Goal: Information Seeking & Learning: Learn about a topic

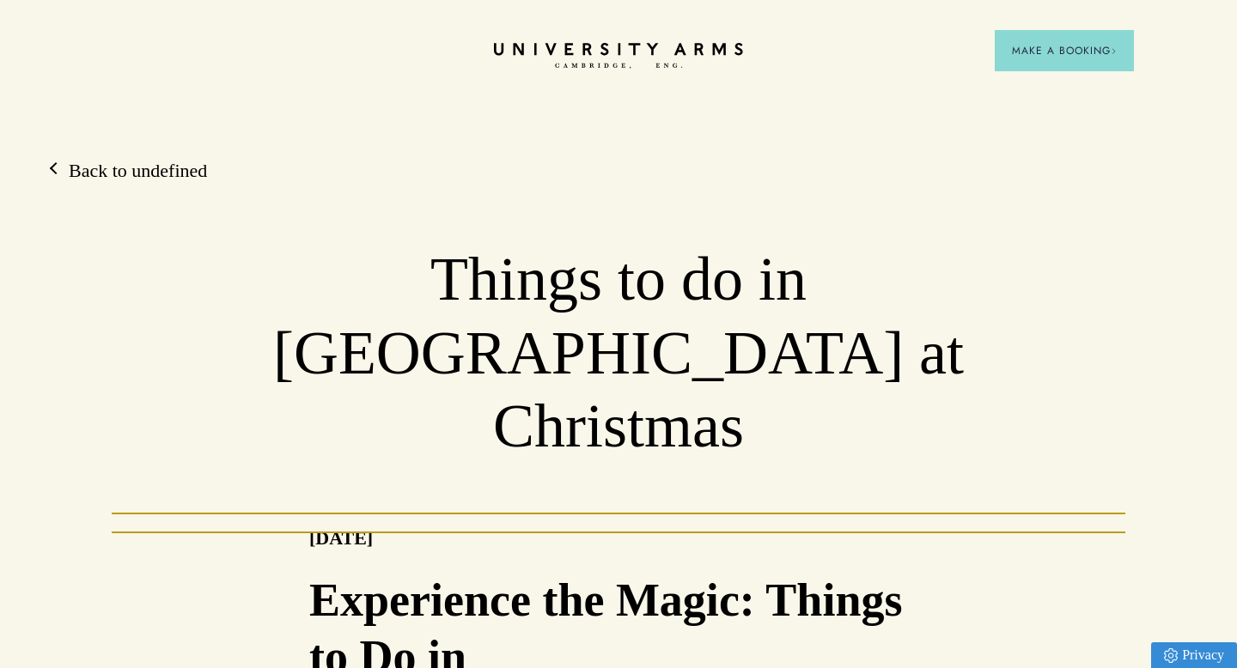
scroll to position [6, 0]
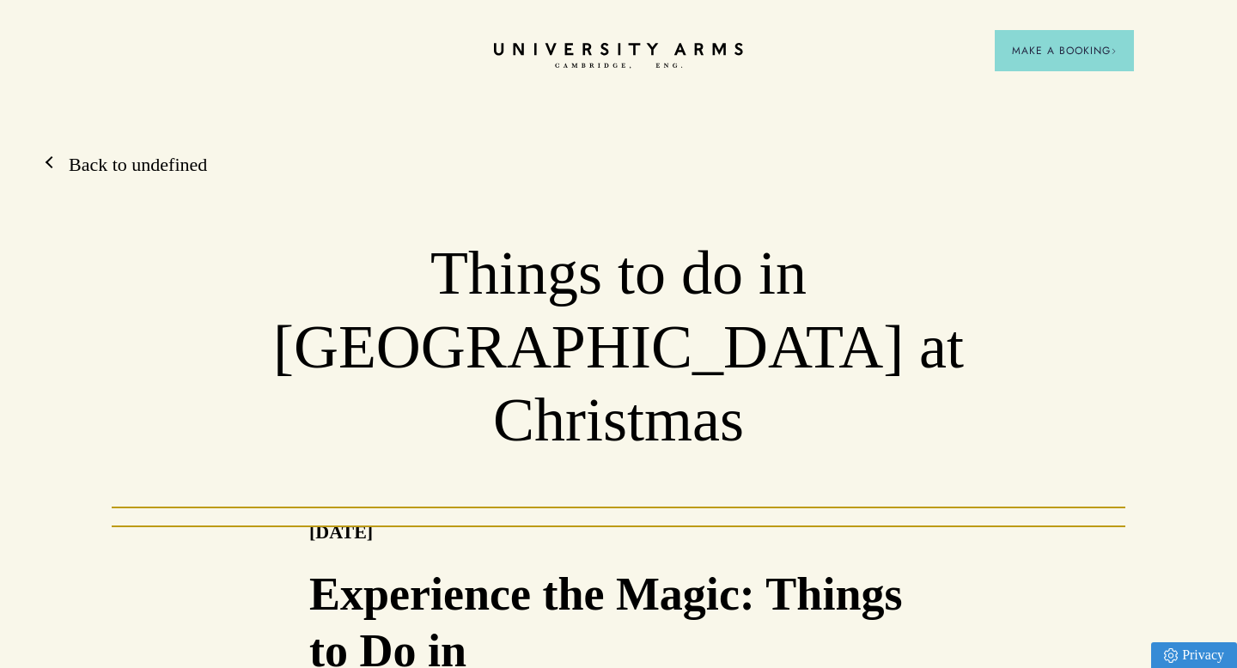
click at [163, 167] on link "Back to undefined" at bounding box center [129, 165] width 155 height 26
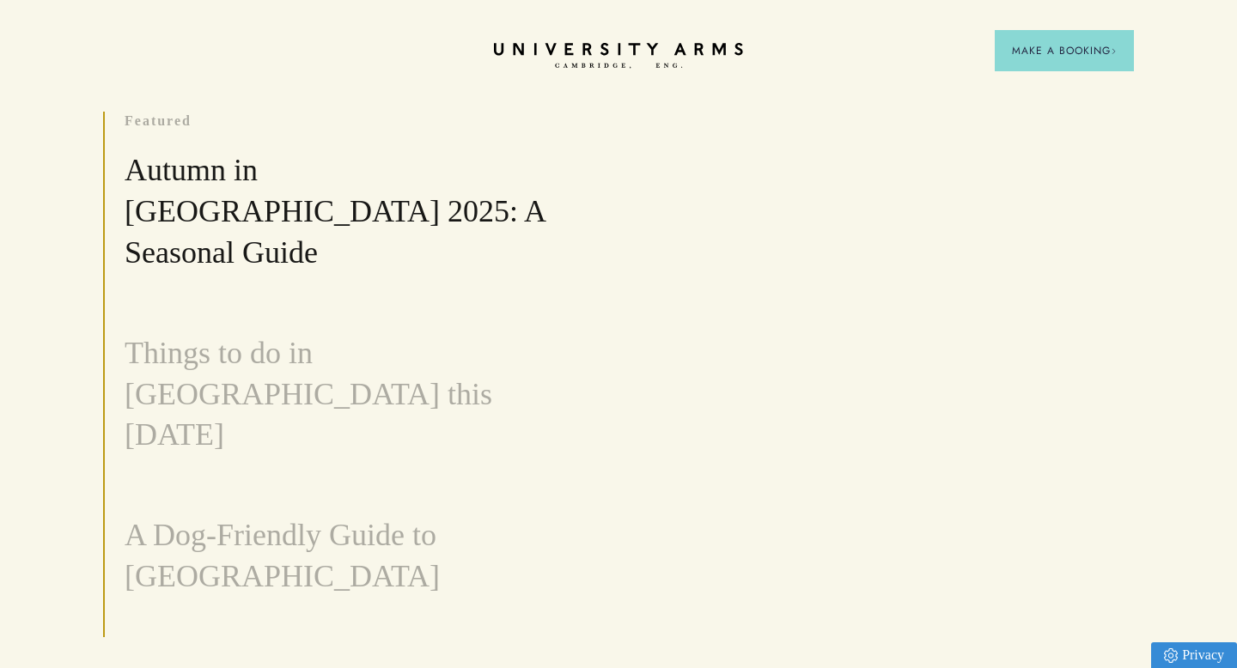
scroll to position [49, 0]
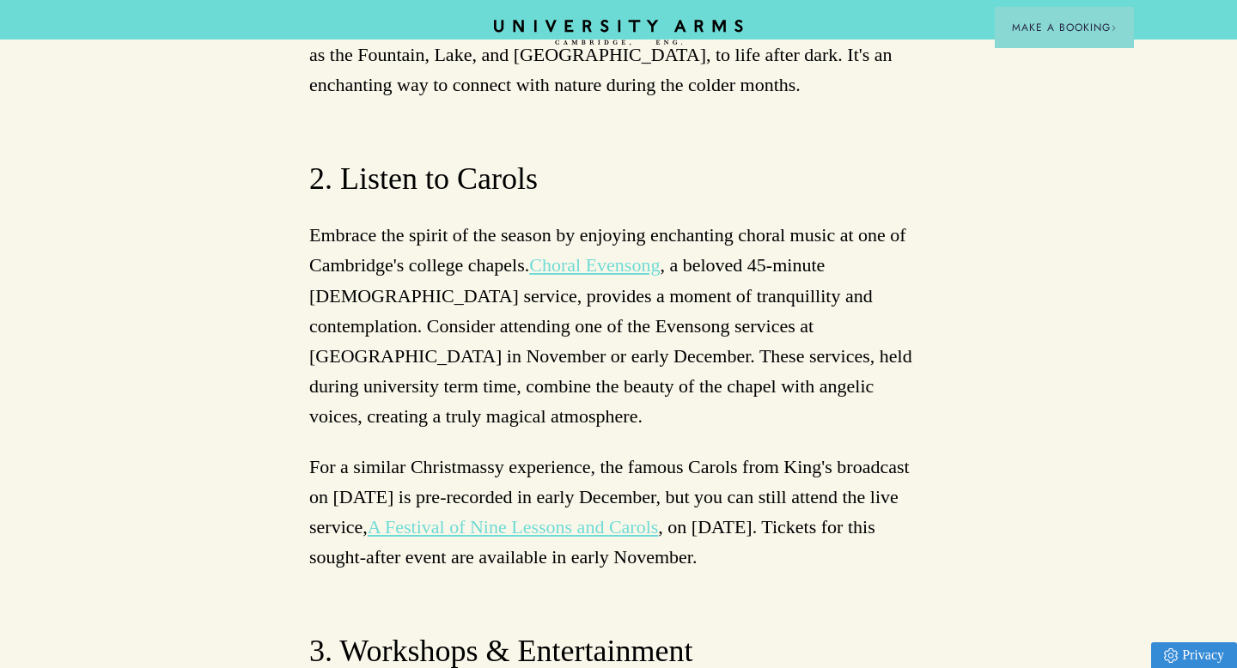
scroll to position [4791, 0]
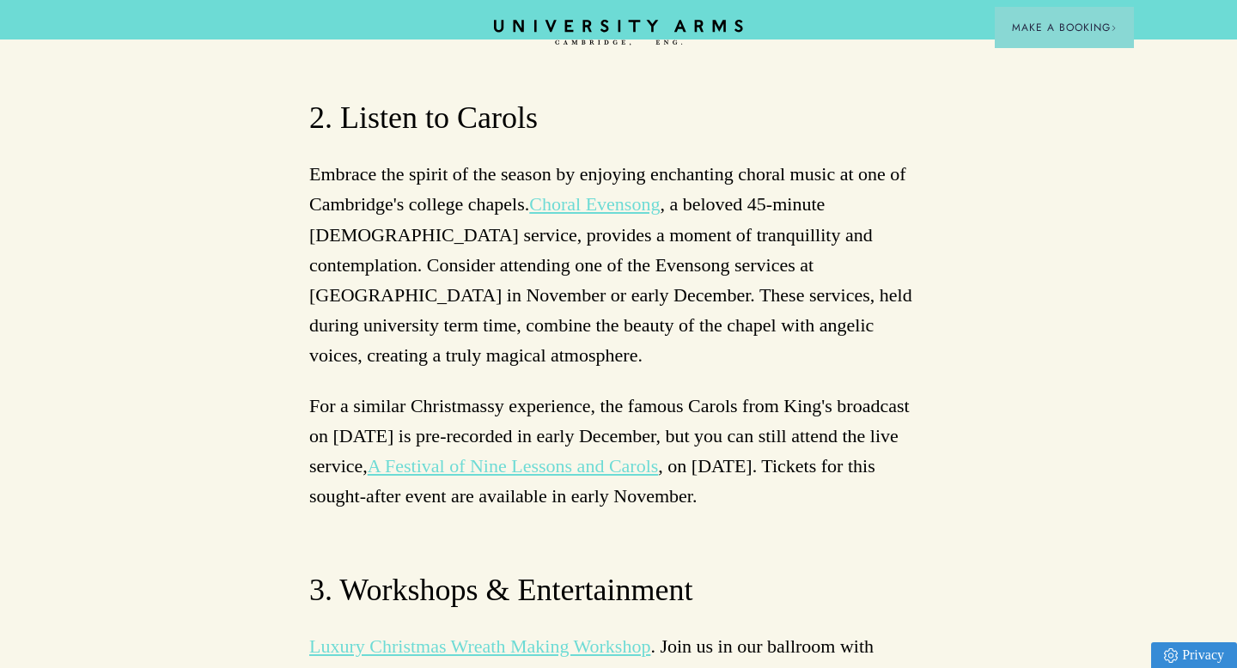
click at [554, 636] on link "Luxury Christmas Wreath Making Workshop" at bounding box center [479, 646] width 341 height 21
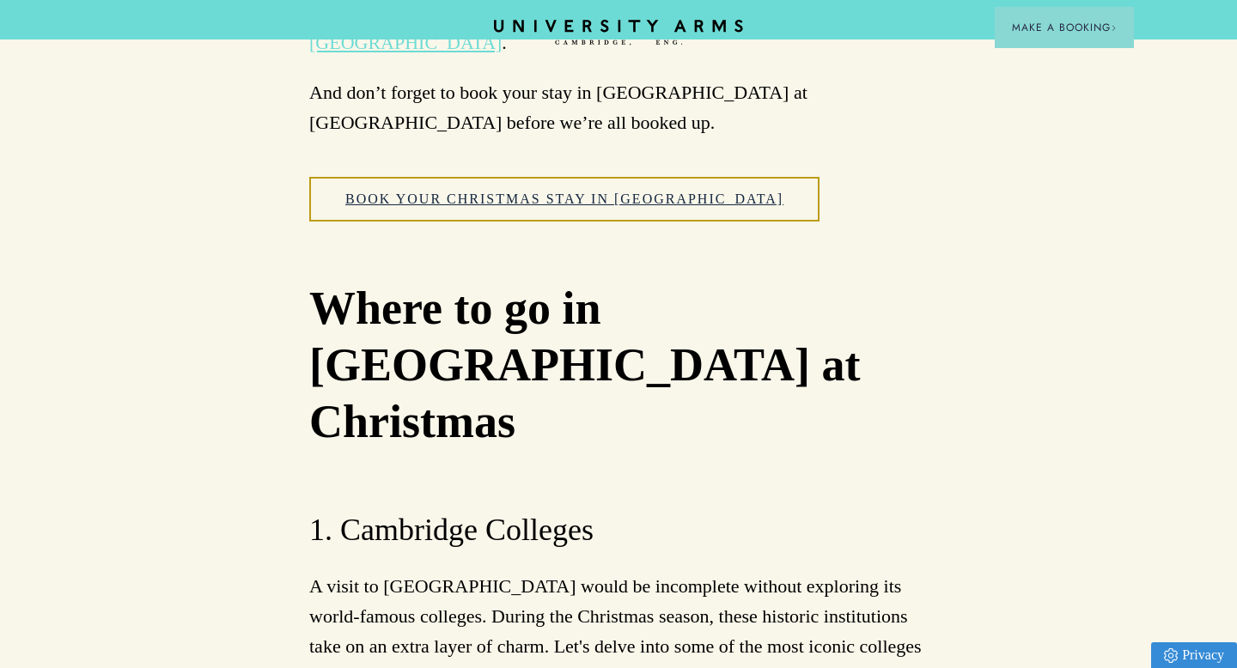
scroll to position [1005, 0]
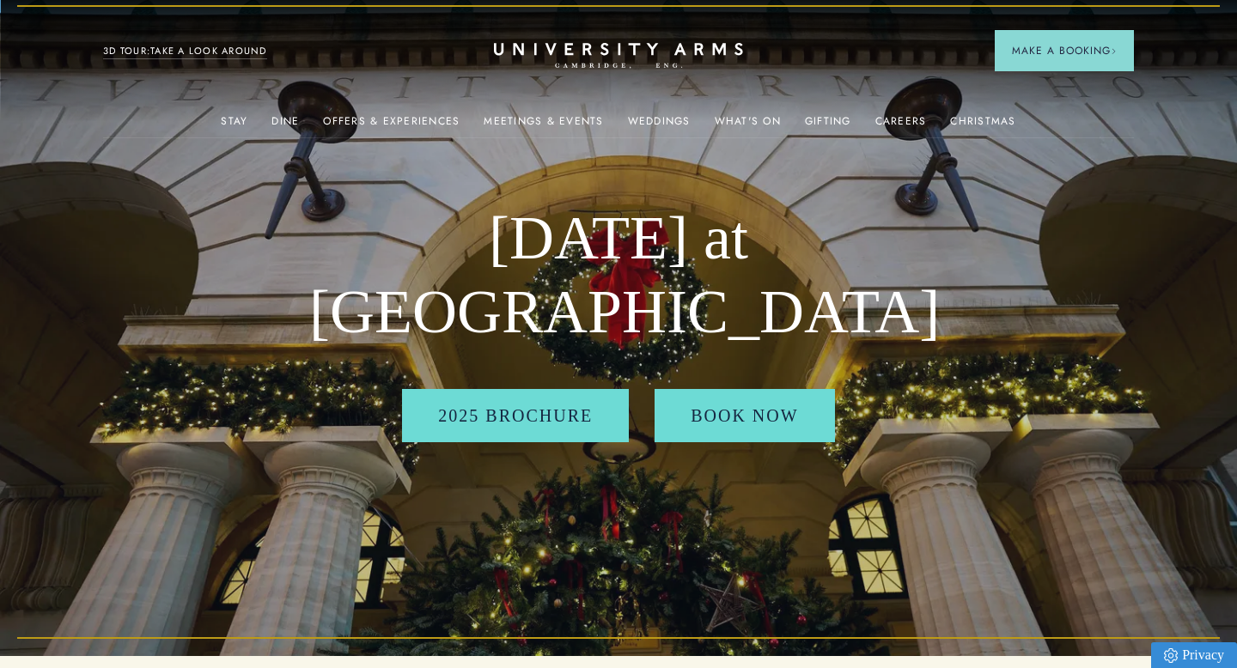
scroll to position [13, 0]
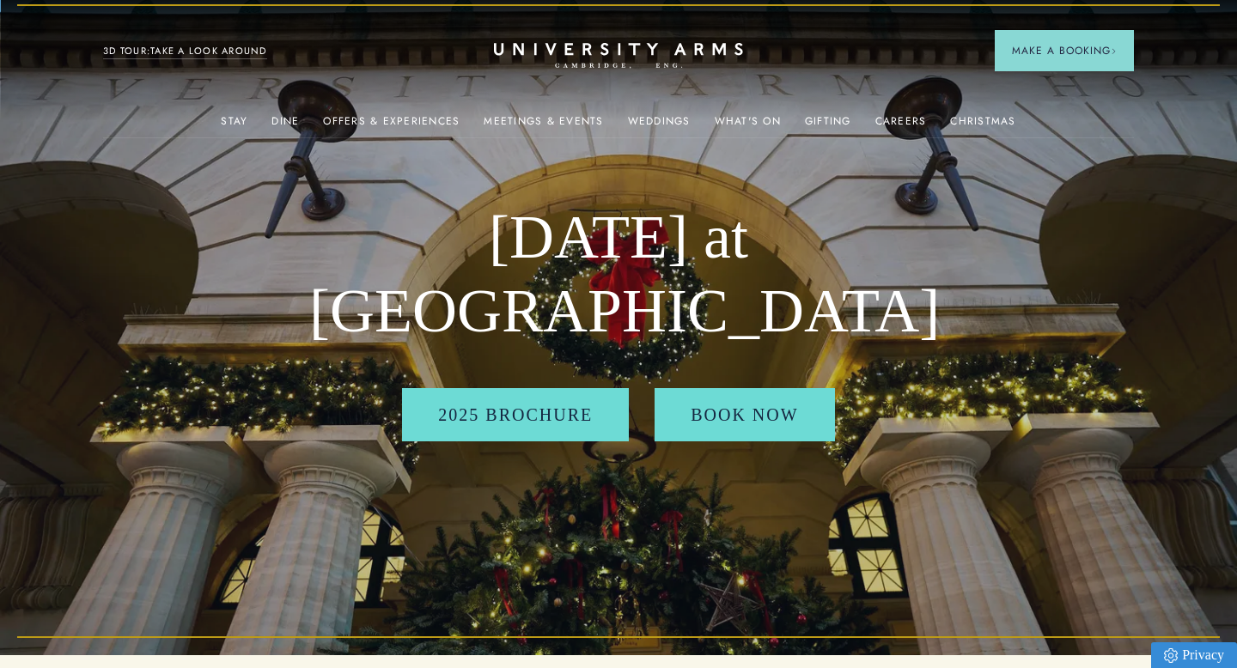
drag, startPoint x: 821, startPoint y: 333, endPoint x: 463, endPoint y: 246, distance: 368.5
click at [463, 246] on h1 "New Year's Eve at University Arms" at bounding box center [618, 274] width 618 height 147
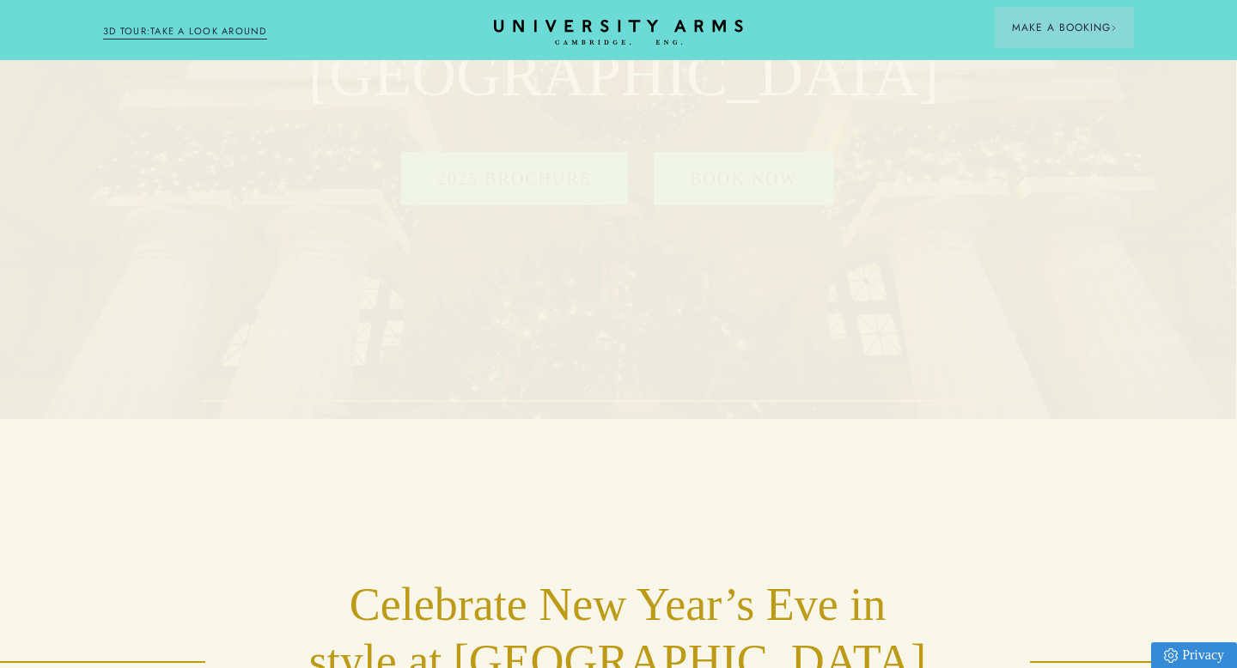
scroll to position [0, 1]
